Goal: Communication & Community: Share content

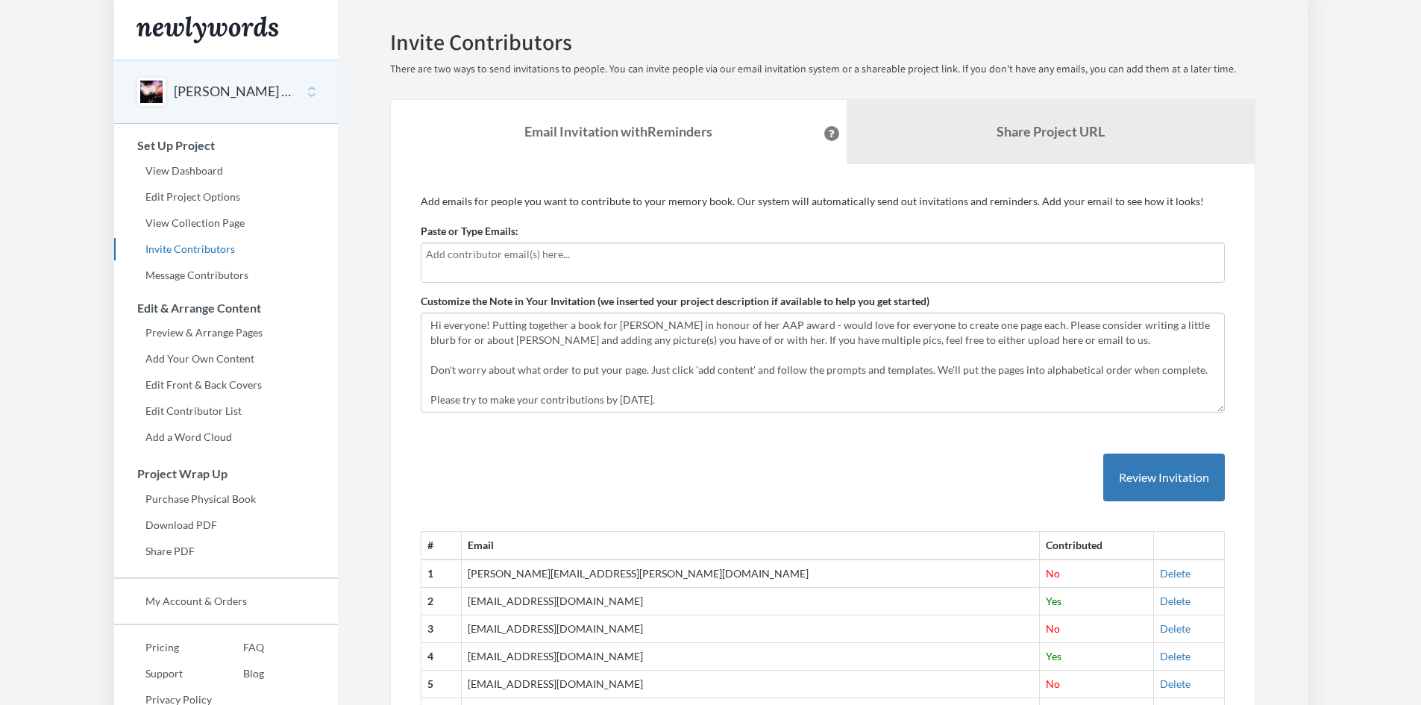
click at [607, 272] on div at bounding box center [823, 263] width 804 height 40
type input "[EMAIL_ADDRESS][DOMAIN_NAME]"
click at [384, 307] on div "Emails have been sent! Invite Contributors There are two ways to send invitatio…" at bounding box center [823, 511] width 888 height 963
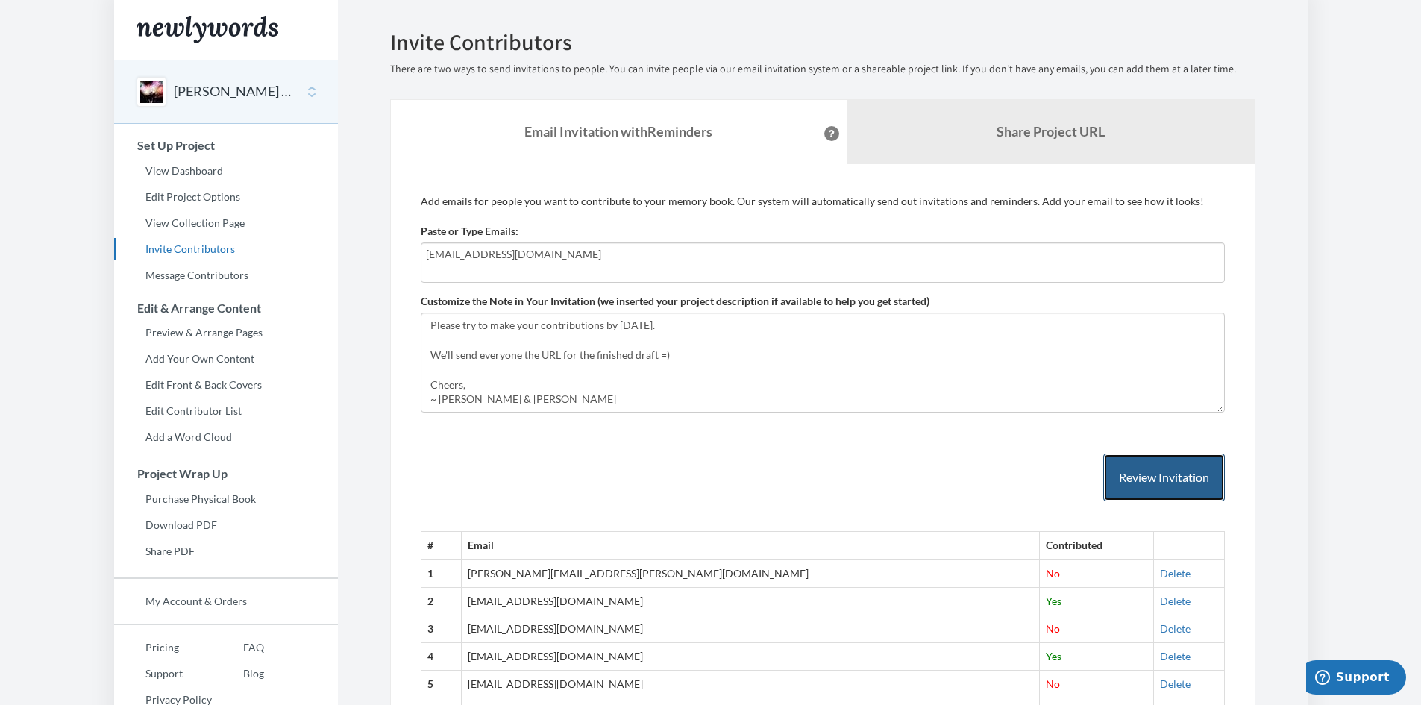
click at [1205, 474] on button "Review Invitation" at bounding box center [1165, 478] width 122 height 49
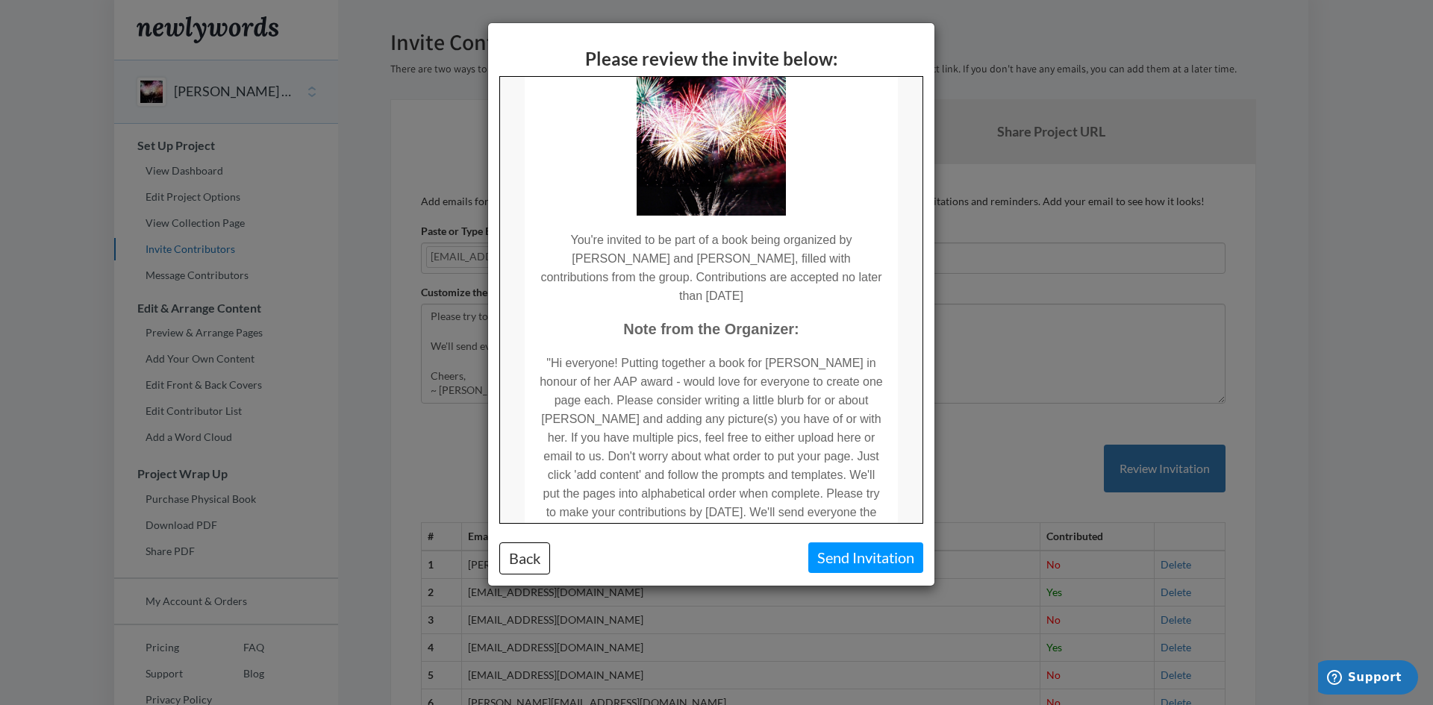
scroll to position [104, 0]
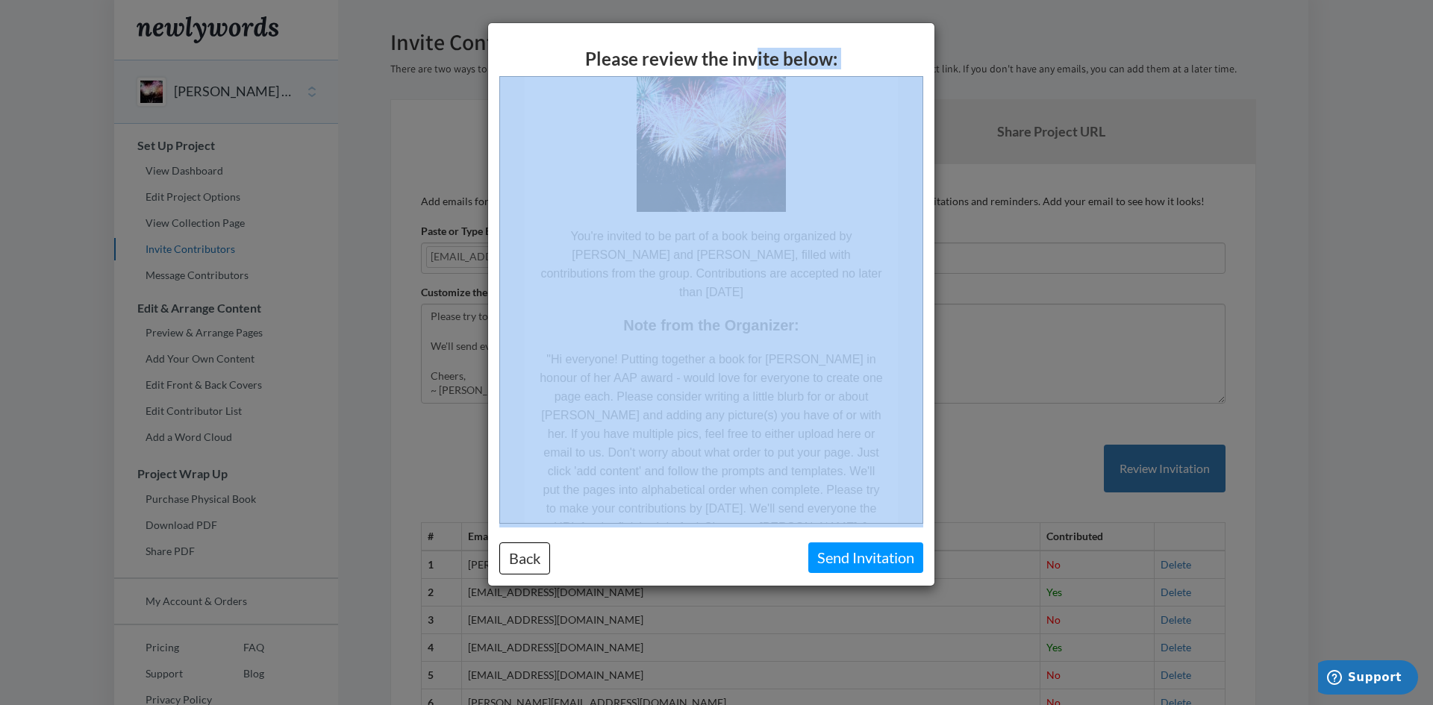
drag, startPoint x: 755, startPoint y: 39, endPoint x: 922, endPoint y: 95, distance: 176.3
click at [922, 95] on div "Please review the invite below: Back Send Invitation" at bounding box center [711, 304] width 446 height 563
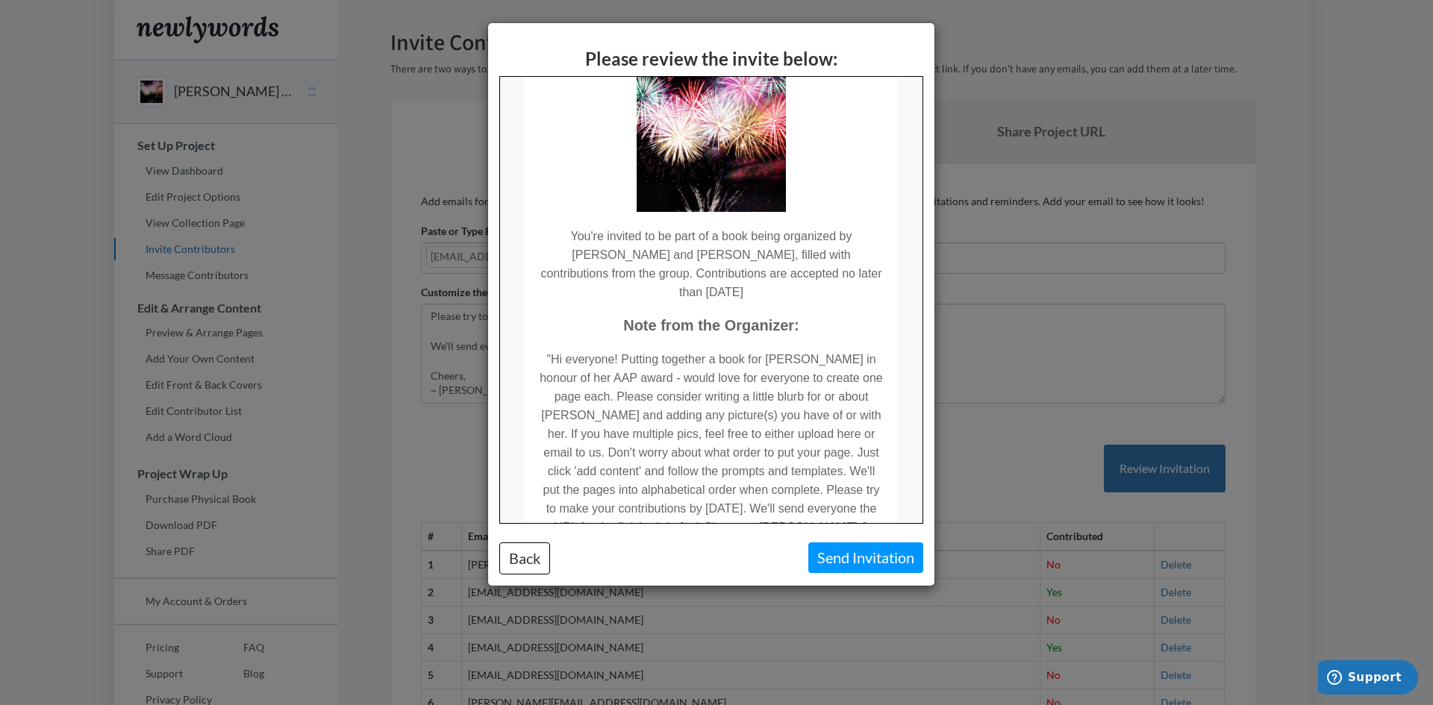
click at [890, 119] on td "You're Invited to Contribute! You're invited to be part of a book being organiz…" at bounding box center [709, 374] width 422 height 742
click at [526, 567] on button "Back" at bounding box center [524, 558] width 51 height 32
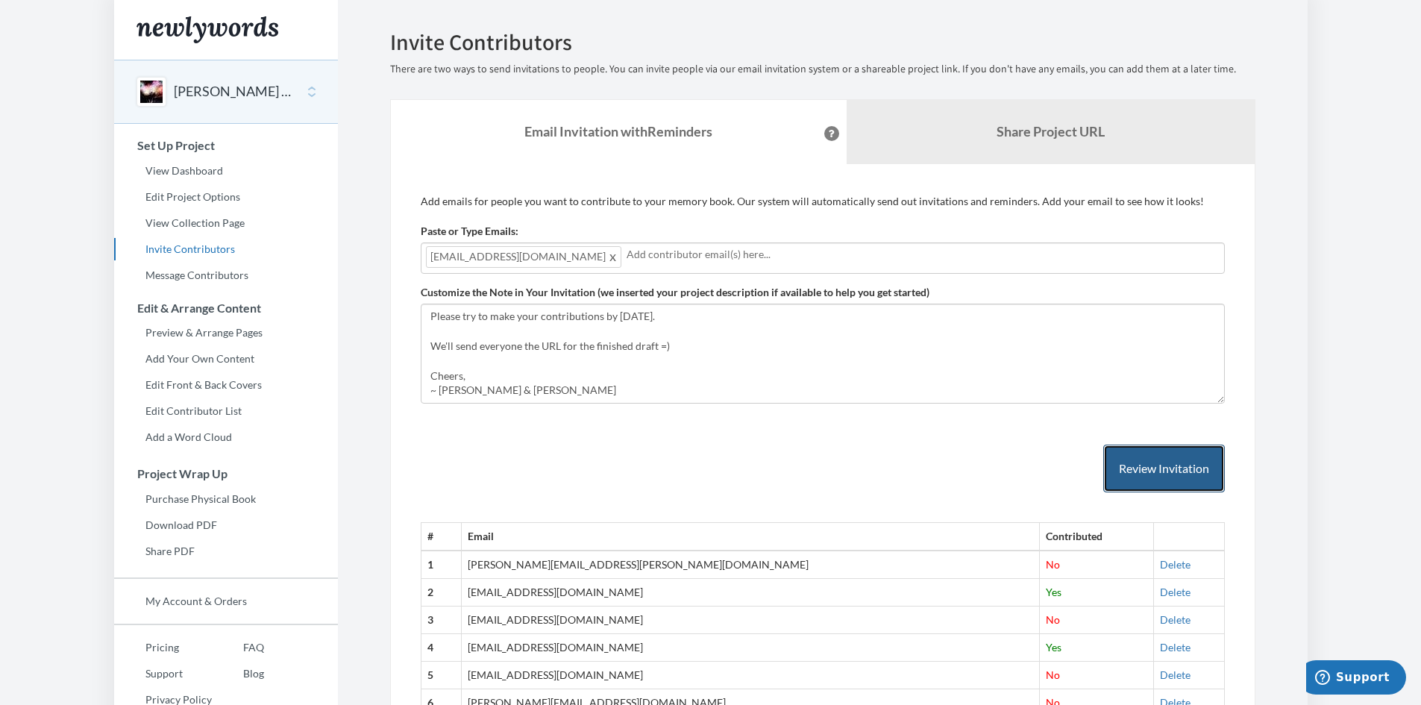
click at [1171, 475] on button "Review Invitation" at bounding box center [1165, 469] width 122 height 49
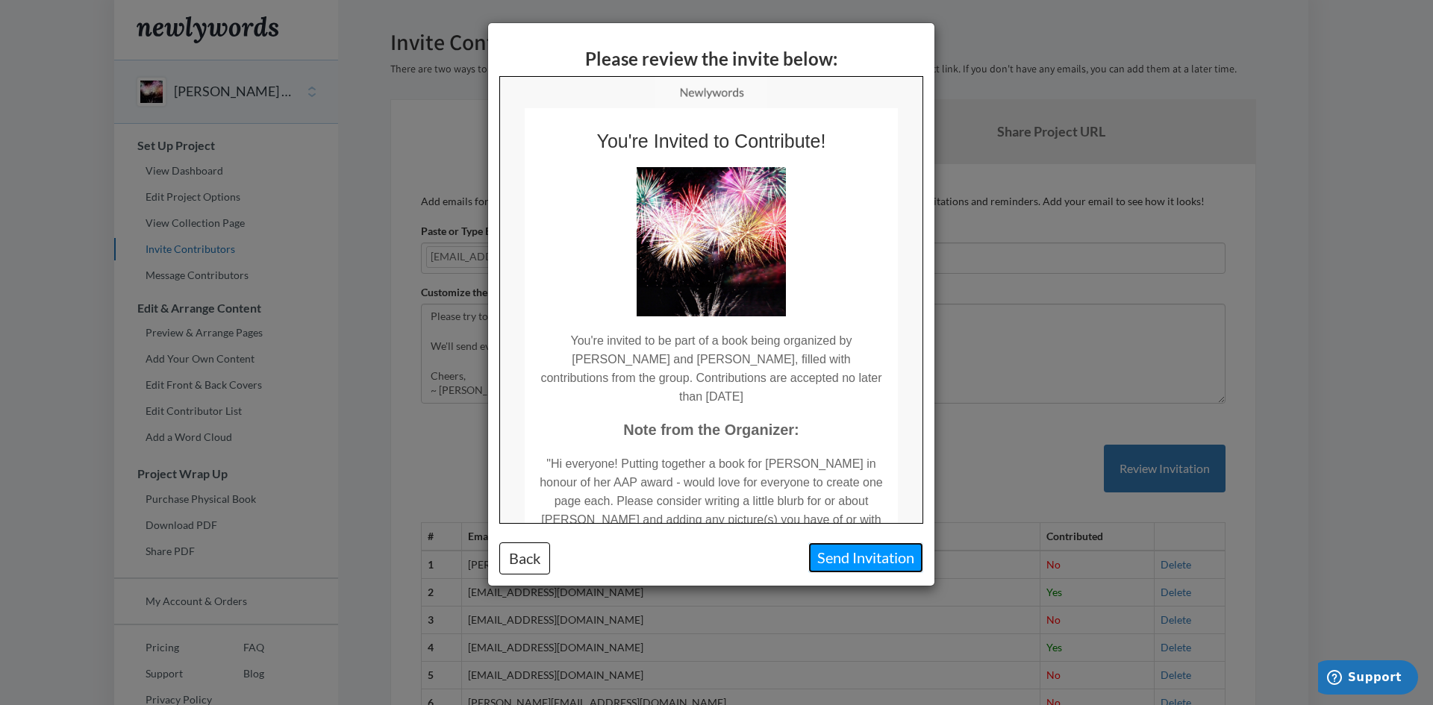
click at [879, 559] on button "Send Invitation" at bounding box center [865, 557] width 115 height 31
